Goal: Book appointment/travel/reservation

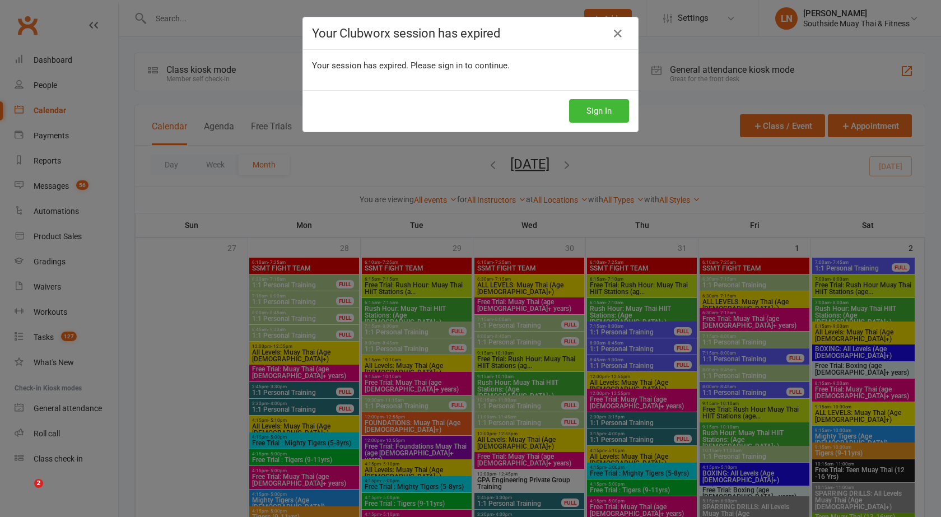
scroll to position [1409, 0]
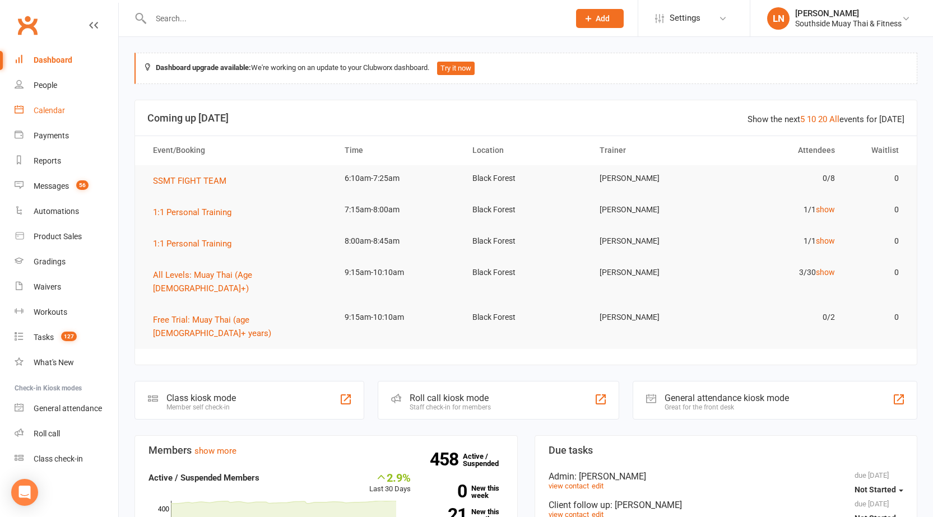
click at [76, 109] on link "Calendar" at bounding box center [67, 110] width 104 height 25
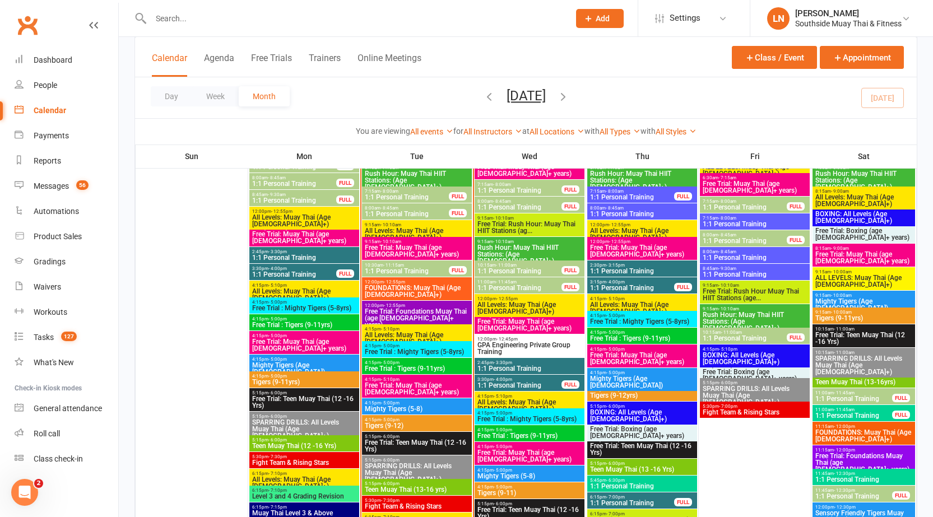
scroll to position [1196, 0]
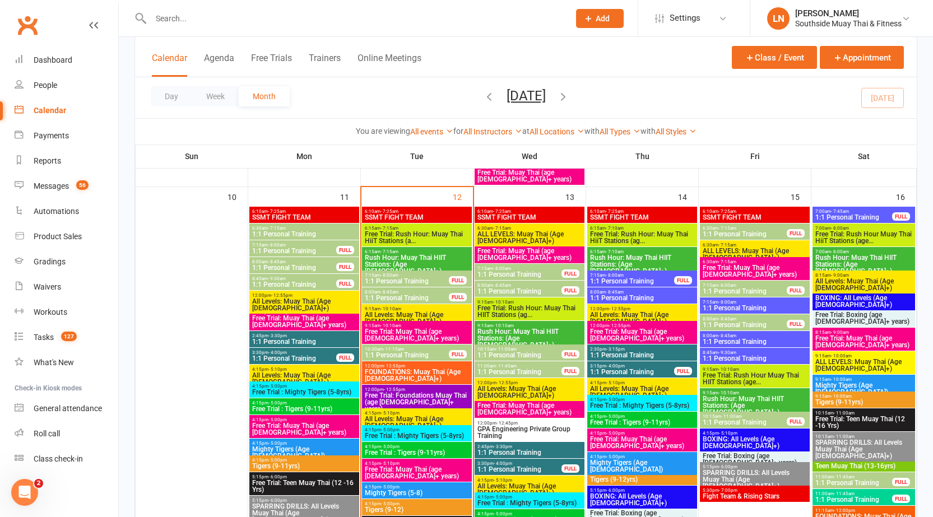
click at [388, 296] on span "1:1 Personal Training" at bounding box center [406, 298] width 85 height 7
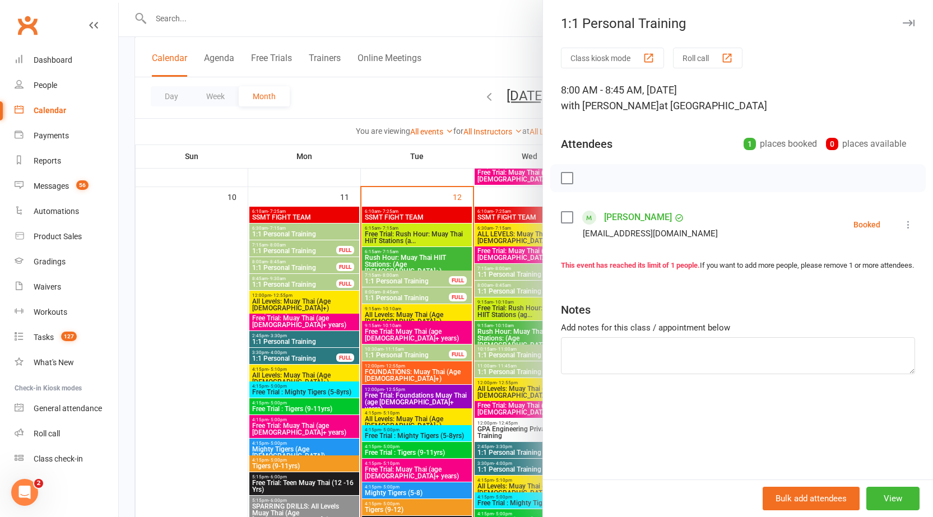
click at [901, 19] on button "button" at bounding box center [907, 22] width 13 height 13
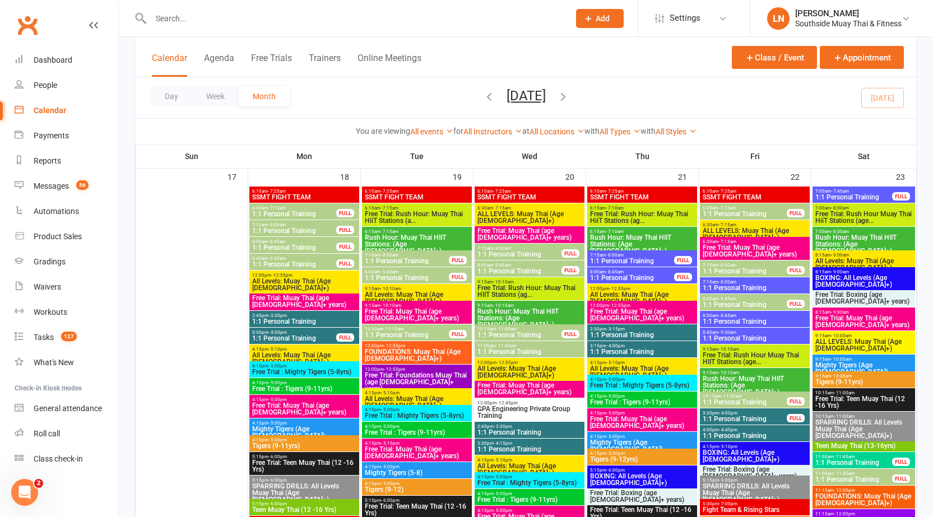
scroll to position [1806, 0]
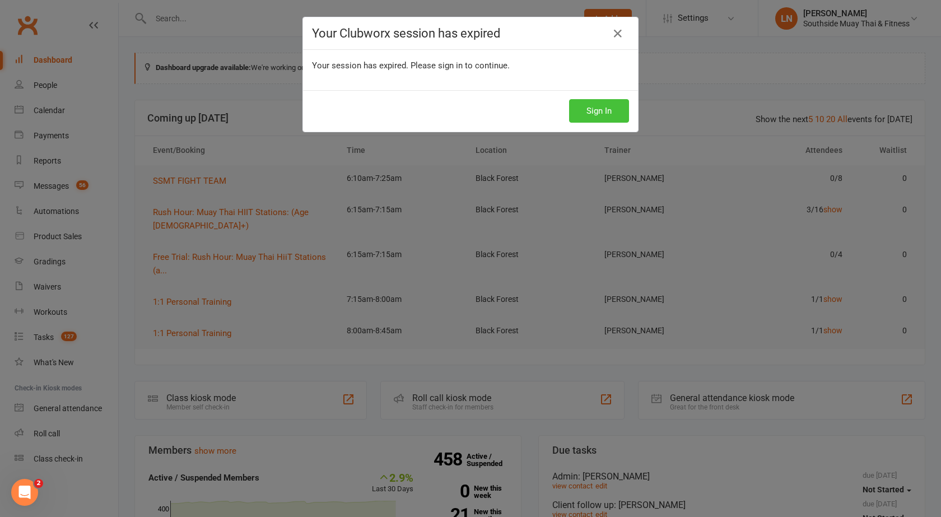
click at [613, 106] on button "Sign In" at bounding box center [599, 111] width 60 height 24
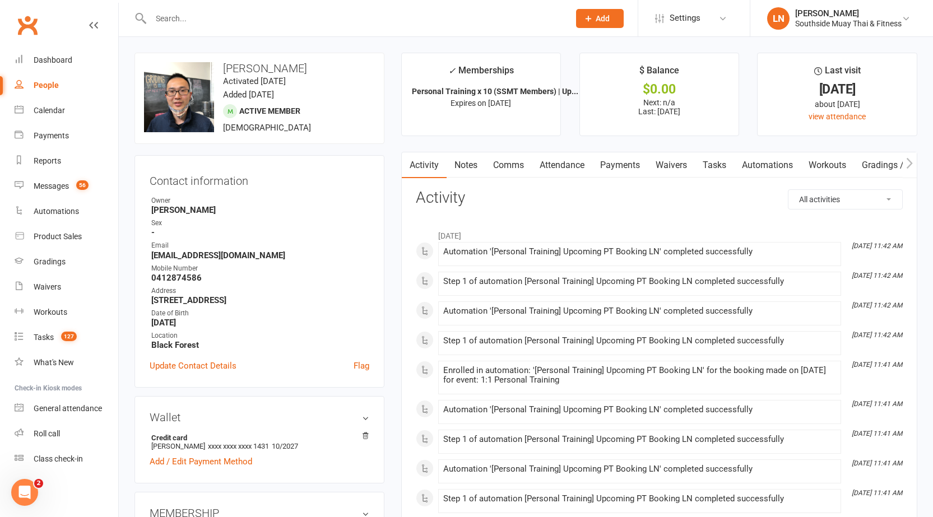
click at [473, 171] on link "Notes" at bounding box center [465, 165] width 39 height 26
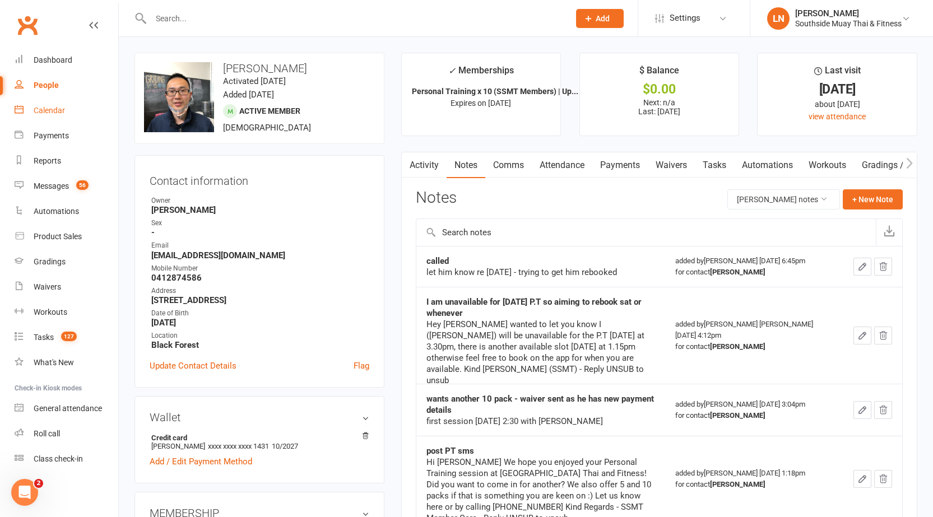
click at [62, 108] on div "Calendar" at bounding box center [49, 110] width 31 height 9
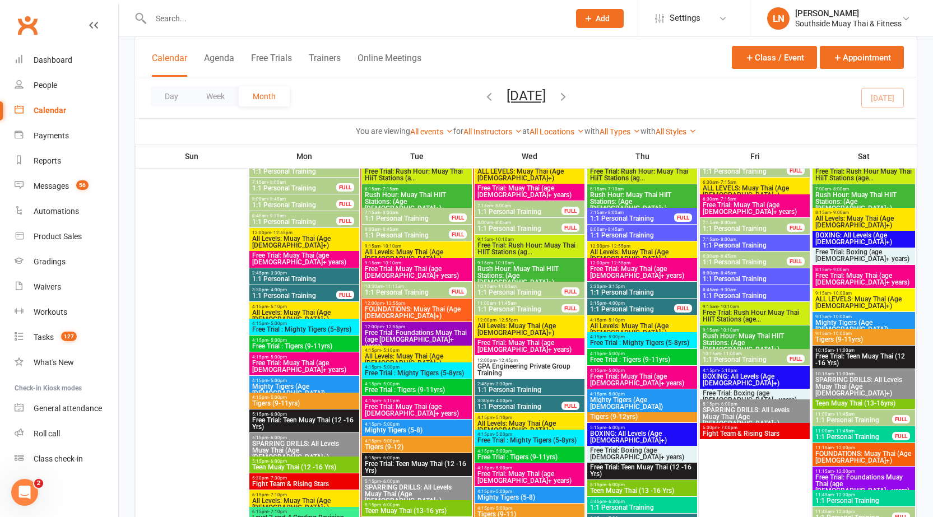
scroll to position [1271, 0]
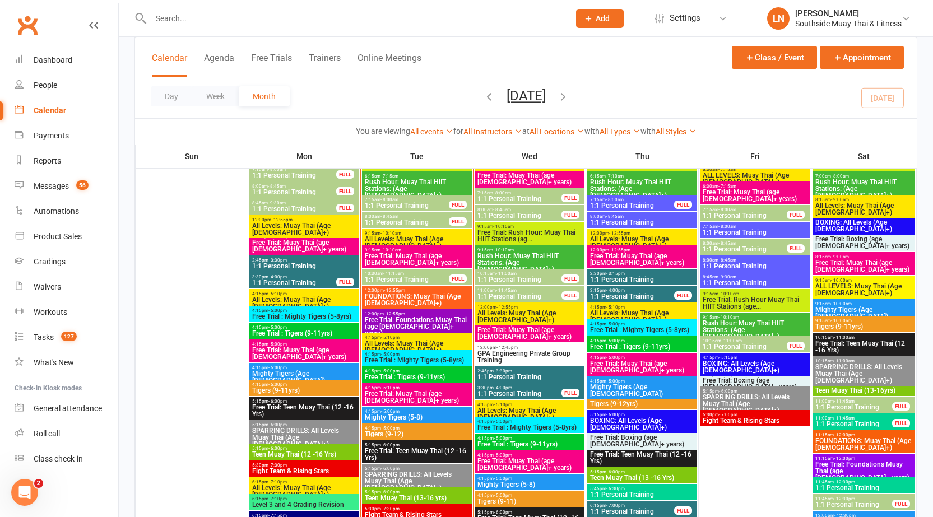
click at [504, 208] on span "- 8:45am" at bounding box center [502, 209] width 18 height 5
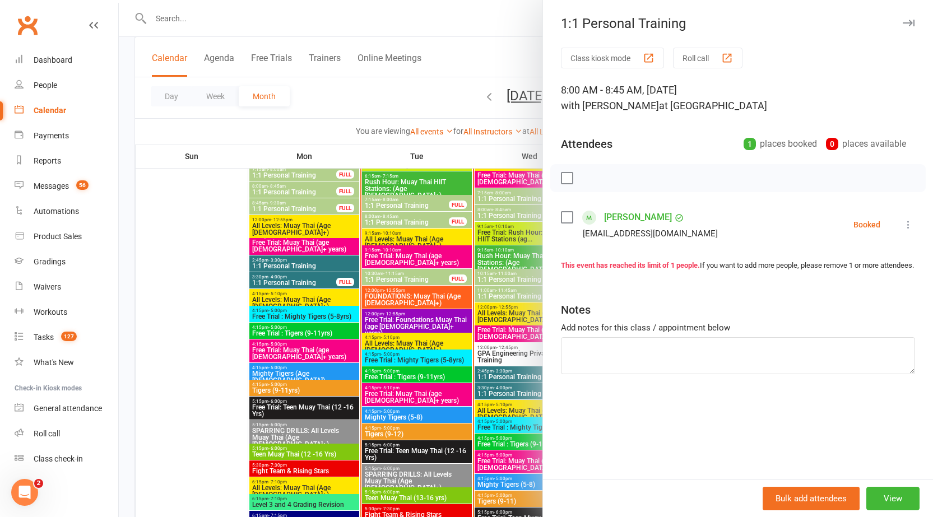
click at [504, 208] on div at bounding box center [526, 258] width 814 height 517
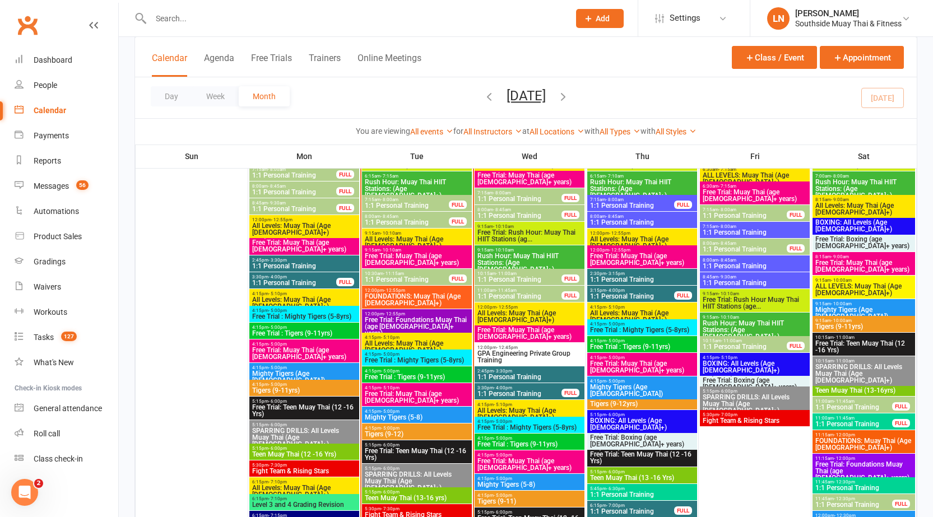
click at [513, 192] on span "7:15am - 8:00am" at bounding box center [519, 192] width 85 height 5
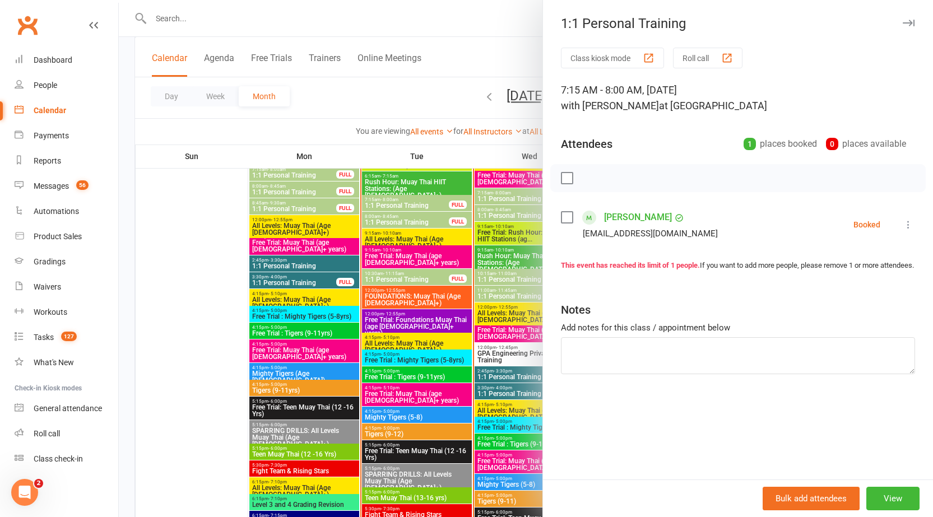
click at [513, 192] on div at bounding box center [526, 258] width 814 height 517
